Goal: Task Accomplishment & Management: Manage account settings

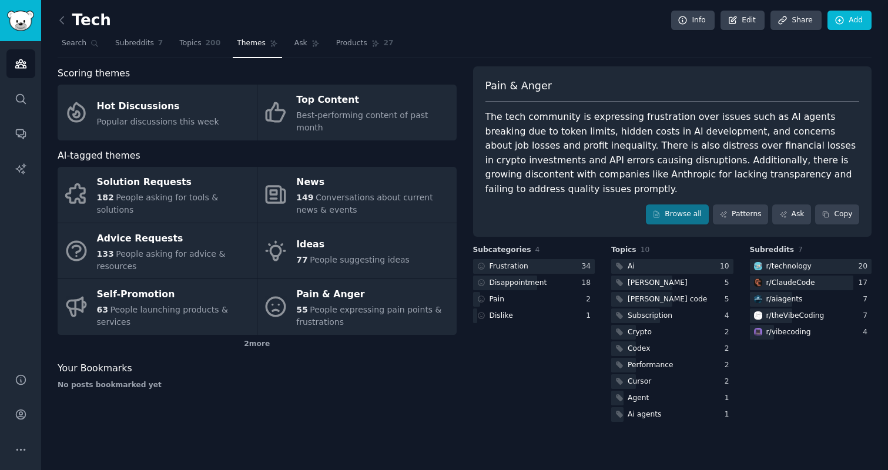
scroll to position [1115, 0]
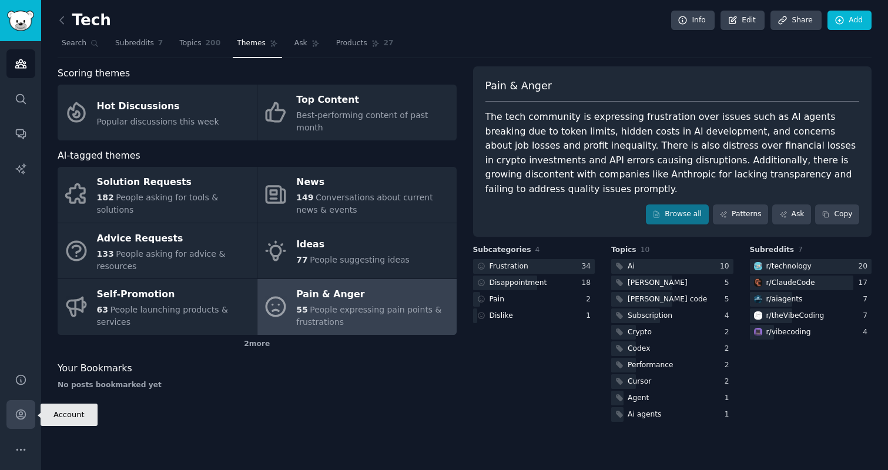
click at [22, 420] on icon "Sidebar" at bounding box center [21, 415] width 12 height 12
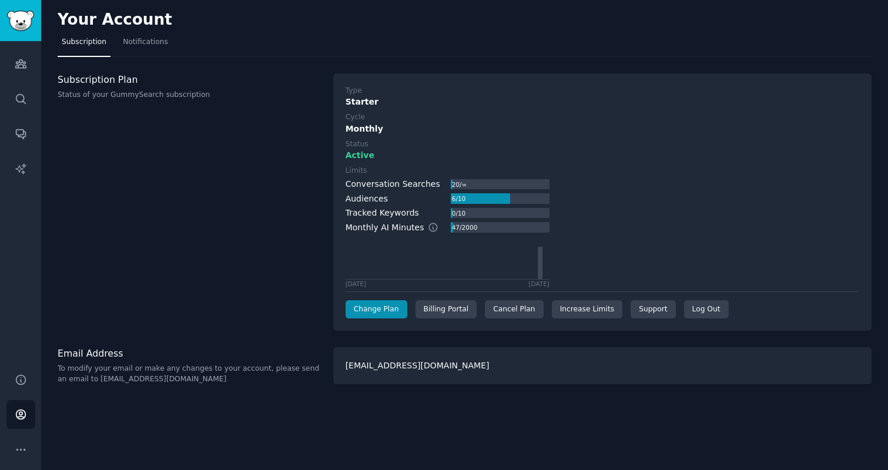
click at [494, 319] on div "Type Starter Cycle Monthly Status Active Limits Conversation Searches 20 / ∞ Au…" at bounding box center [602, 202] width 539 height 258
click at [501, 306] on div "Cancel Plan" at bounding box center [514, 309] width 58 height 19
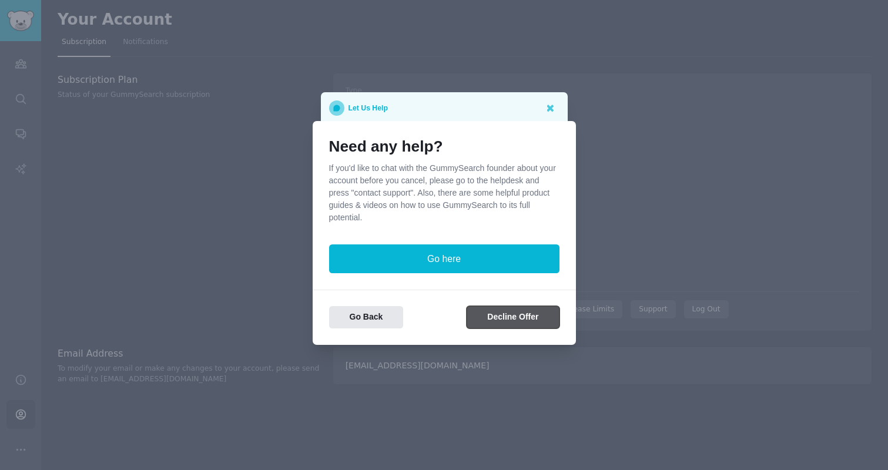
click at [515, 315] on button "Decline Offer" at bounding box center [513, 317] width 92 height 23
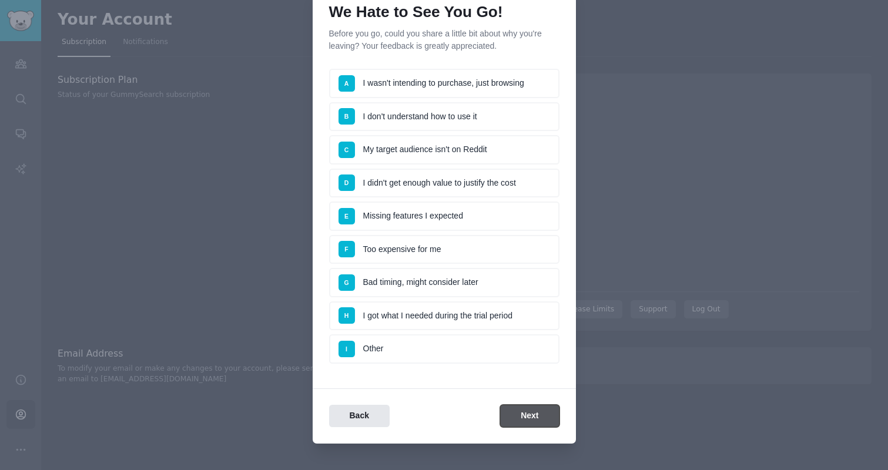
scroll to position [65, 0]
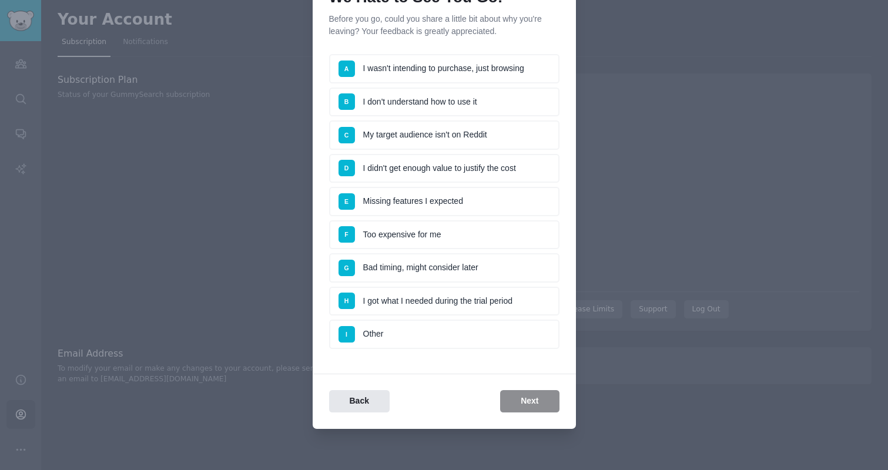
click at [497, 317] on ul "A I wasn't intending to purchase, just browsing B I don't understand how to use…" at bounding box center [444, 201] width 230 height 295
click at [498, 303] on li "H I got what I needed during the trial period" at bounding box center [444, 301] width 230 height 29
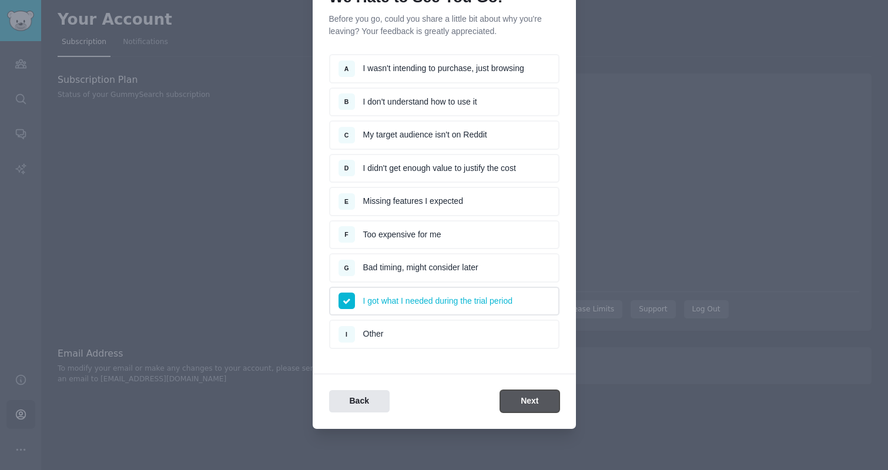
click at [524, 394] on button "Next" at bounding box center [529, 401] width 59 height 23
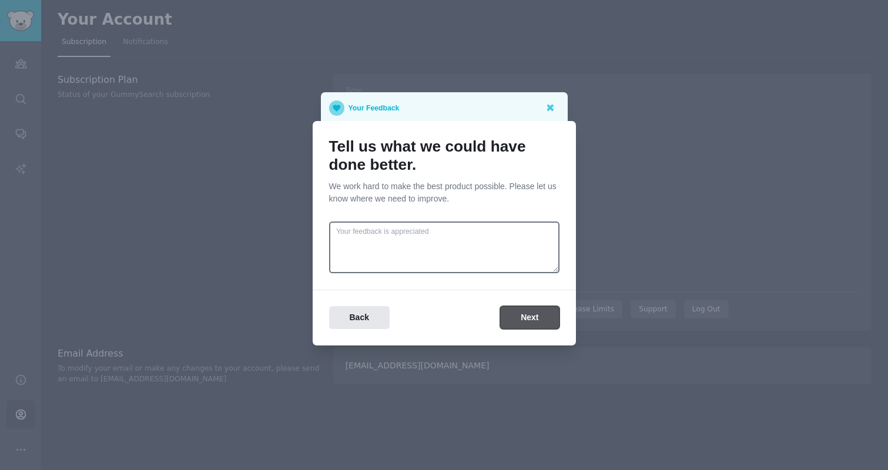
scroll to position [0, 0]
click at [526, 315] on button "Next" at bounding box center [529, 317] width 59 height 23
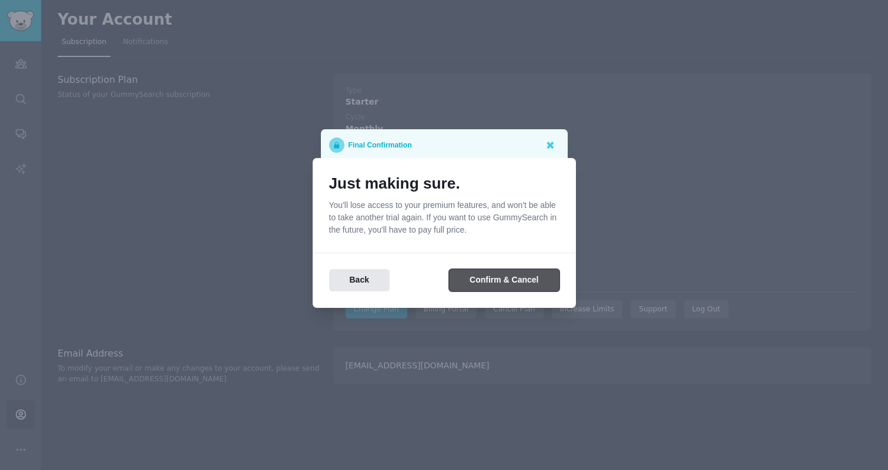
click at [509, 280] on button "Confirm & Cancel" at bounding box center [504, 280] width 110 height 23
